Goal: Task Accomplishment & Management: Use online tool/utility

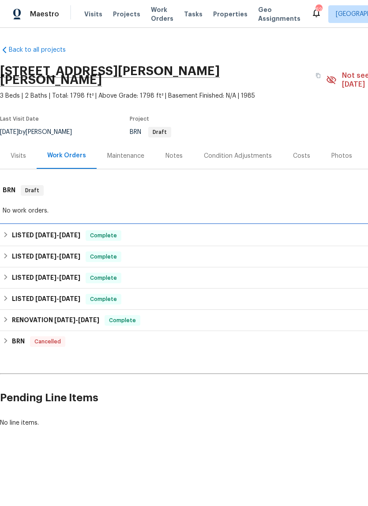
click at [21, 230] on h6 "LISTED [DATE] - [DATE]" at bounding box center [46, 235] width 68 height 11
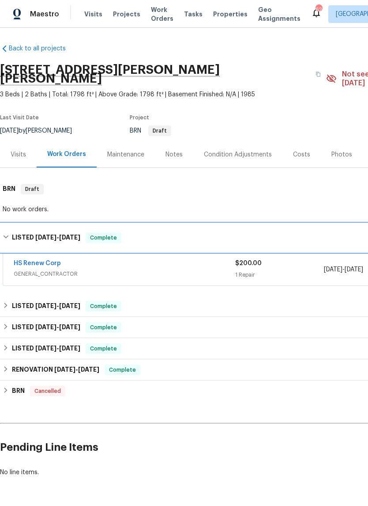
scroll to position [1, 0]
click at [12, 232] on h6 "LISTED [DATE] - [DATE]" at bounding box center [46, 237] width 68 height 11
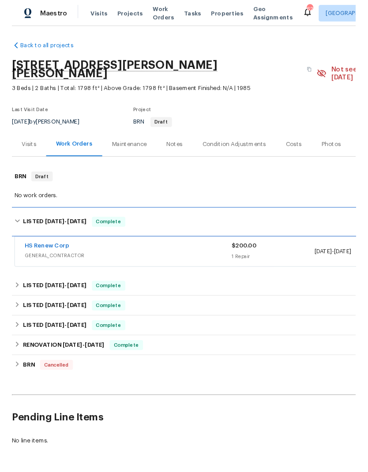
scroll to position [0, 0]
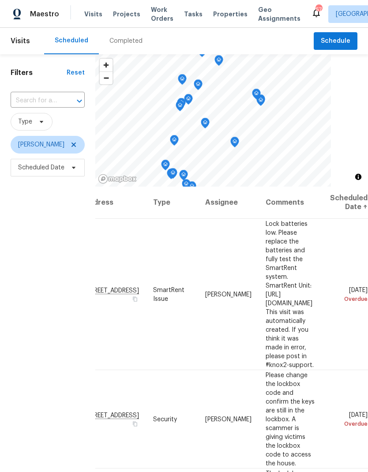
scroll to position [0, 75]
click at [0, 0] on icon at bounding box center [0, 0] width 0 height 0
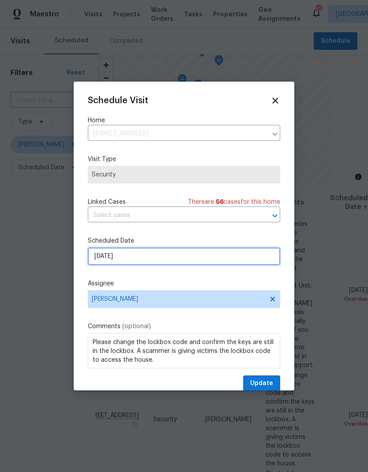
click at [97, 258] on input "9/27/2025" at bounding box center [184, 257] width 193 height 18
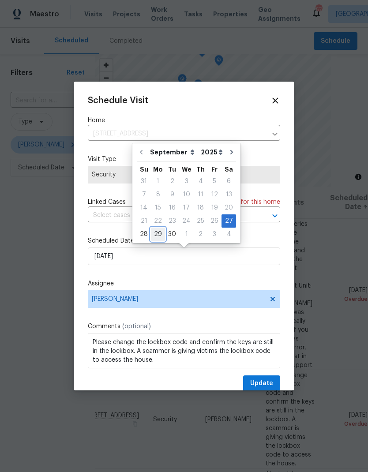
click at [158, 234] on div "29" at bounding box center [158, 234] width 14 height 12
type input "[DATE]"
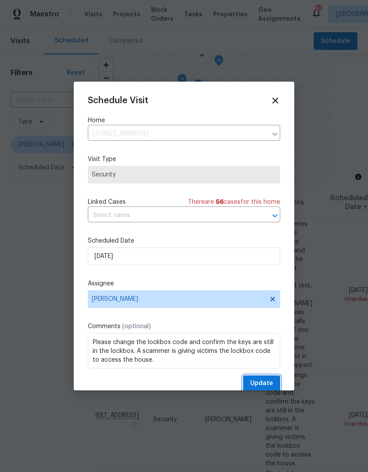
click at [268, 384] on span "Update" at bounding box center [261, 383] width 23 height 11
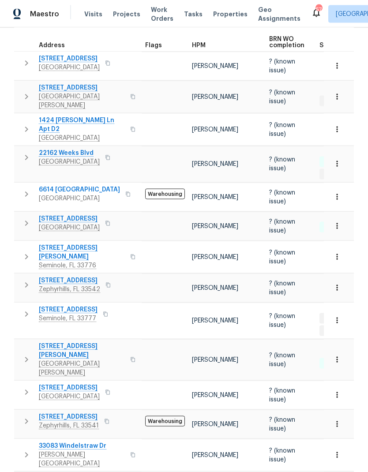
scroll to position [35, 0]
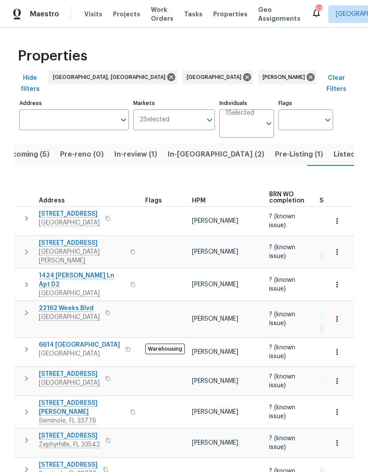
scroll to position [0, 0]
click at [334, 148] on span "Listed (36)" at bounding box center [353, 154] width 38 height 12
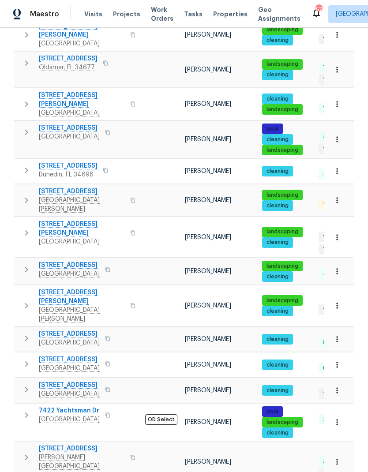
scroll to position [35, 0]
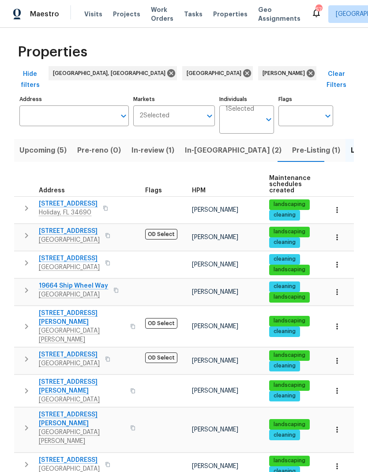
scroll to position [4, 0]
click at [30, 203] on icon "button" at bounding box center [26, 208] width 11 height 11
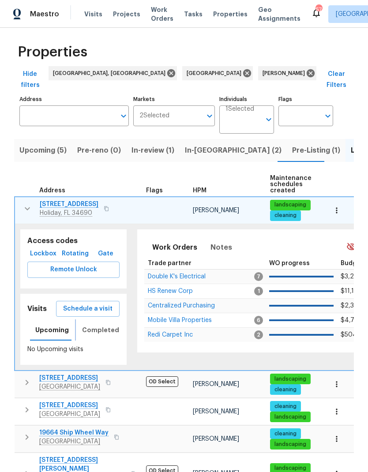
click at [87, 325] on span "Completed" at bounding box center [100, 330] width 37 height 11
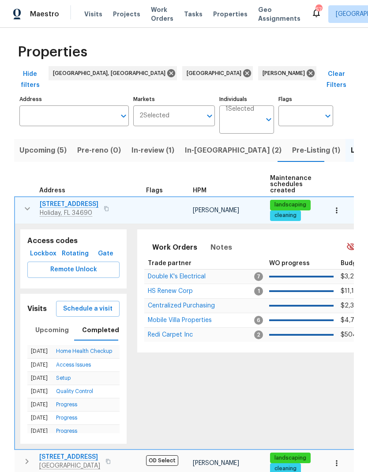
click at [68, 304] on span "Schedule a visit" at bounding box center [87, 309] width 49 height 11
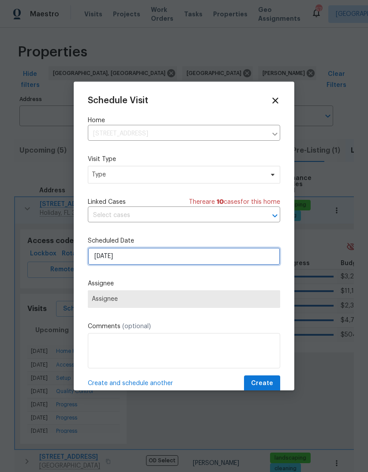
click at [235, 258] on input "9/29/2025" at bounding box center [184, 257] width 193 height 18
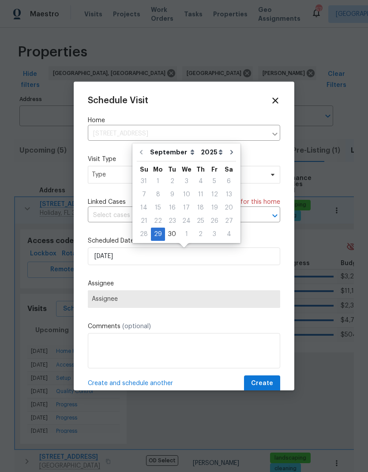
click at [268, 157] on label "Visit Type" at bounding box center [184, 159] width 193 height 9
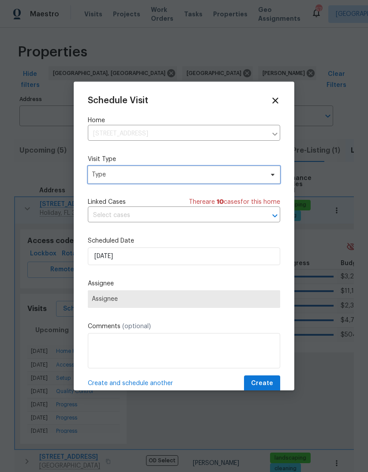
click at [252, 174] on span "Type" at bounding box center [178, 174] width 172 height 9
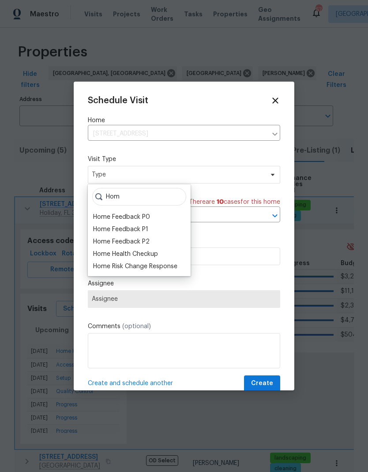
type input "Hom"
click at [97, 257] on div "Home Health Checkup" at bounding box center [125, 254] width 65 height 9
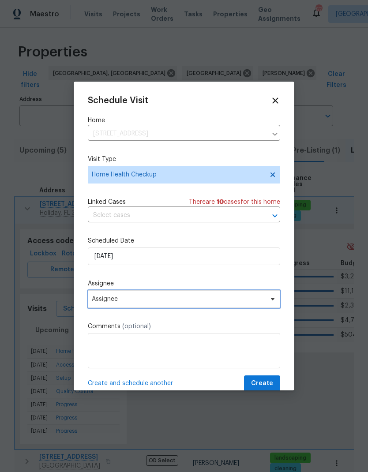
click at [100, 302] on span "Assignee" at bounding box center [178, 299] width 173 height 7
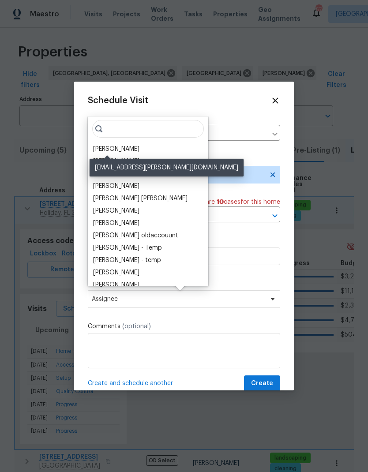
click at [97, 146] on div "[PERSON_NAME]" at bounding box center [116, 149] width 46 height 9
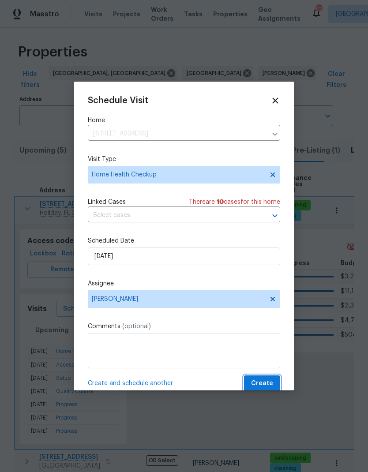
click at [271, 388] on span "Create" at bounding box center [262, 383] width 22 height 11
